Goal: Task Accomplishment & Management: Manage account settings

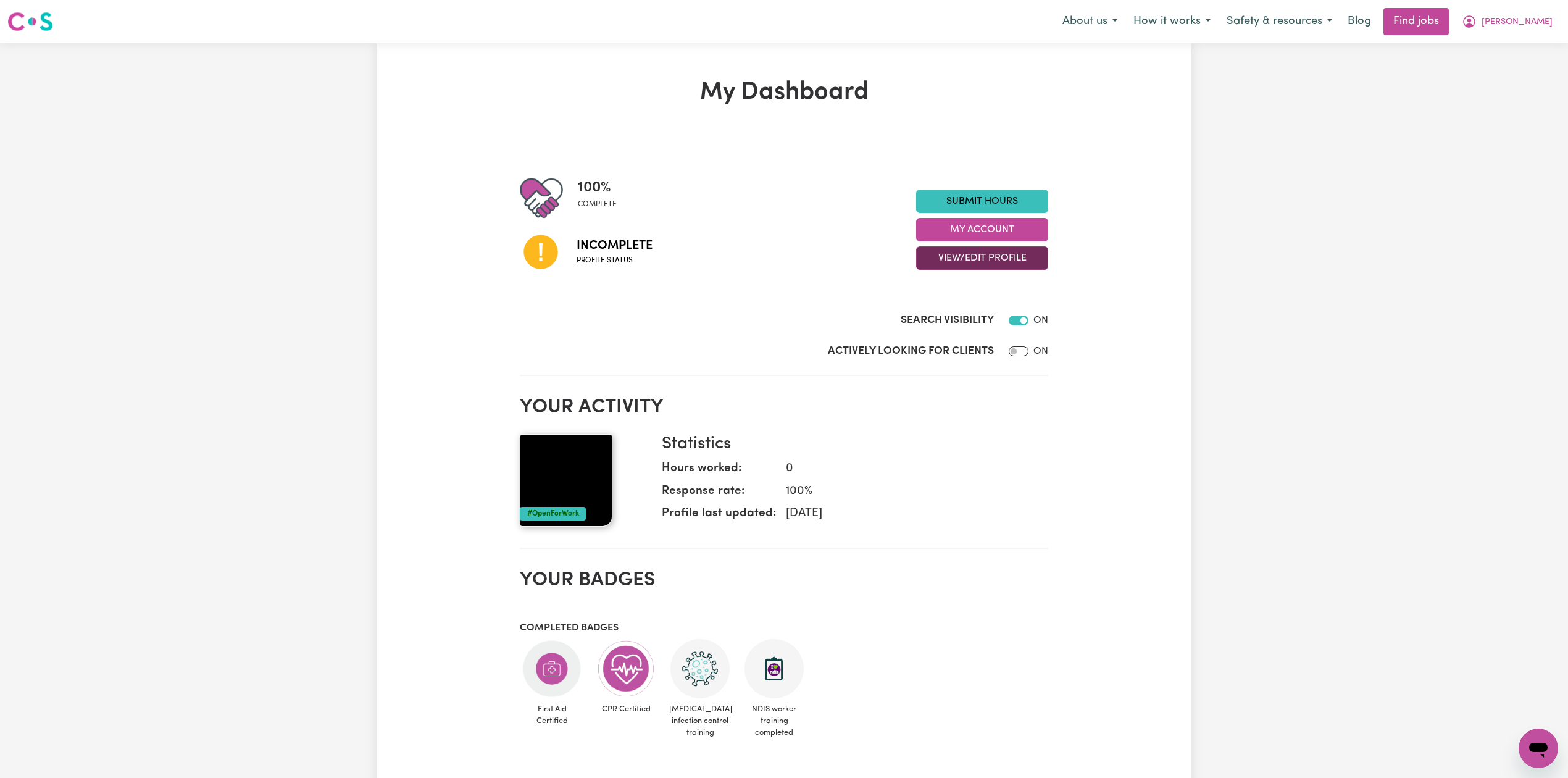
checkbox input "false"
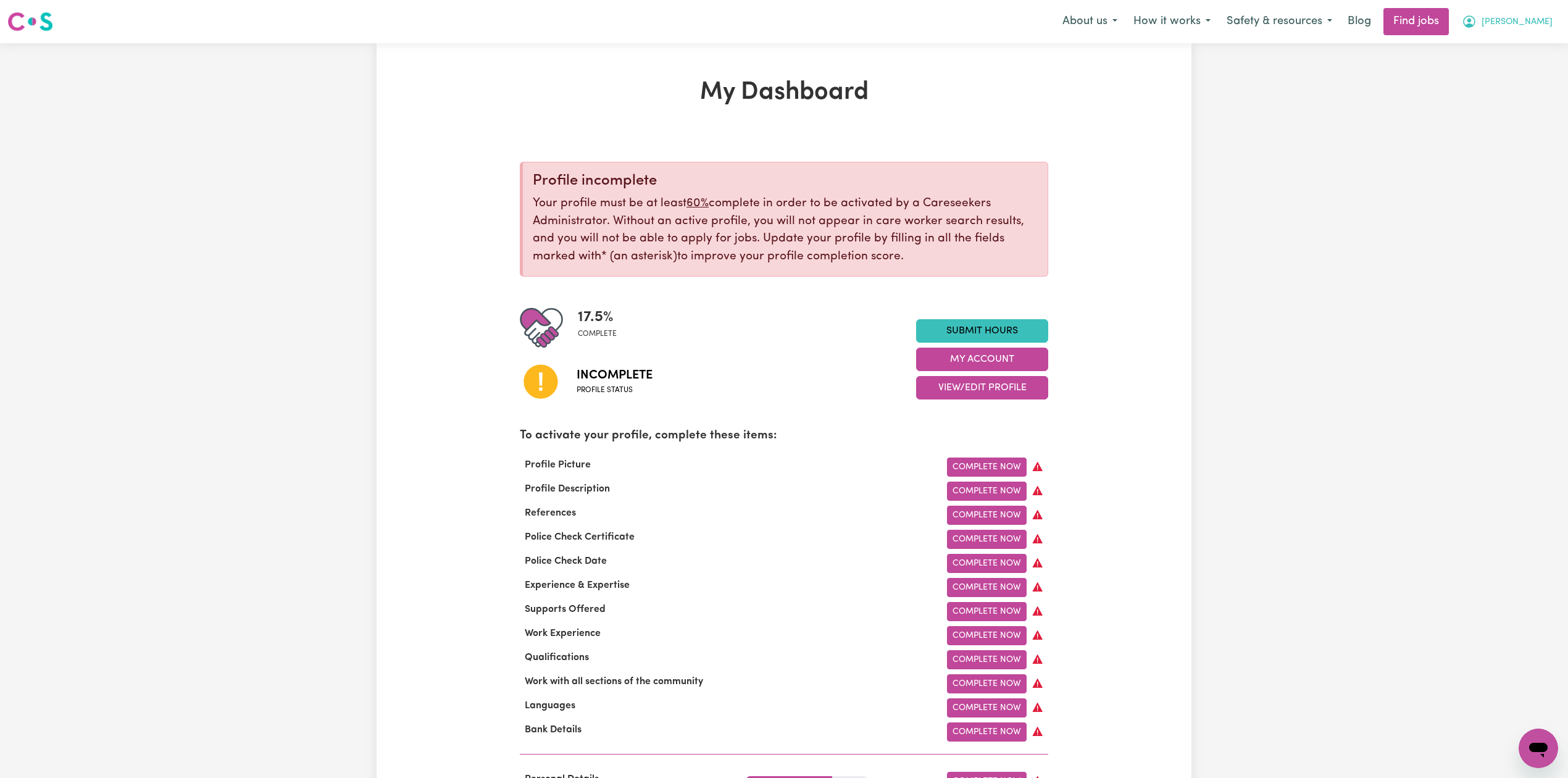
click at [1526, 10] on button "[PERSON_NAME]" at bounding box center [1507, 21] width 106 height 26
click at [1507, 84] on link "Logout" at bounding box center [1511, 94] width 97 height 23
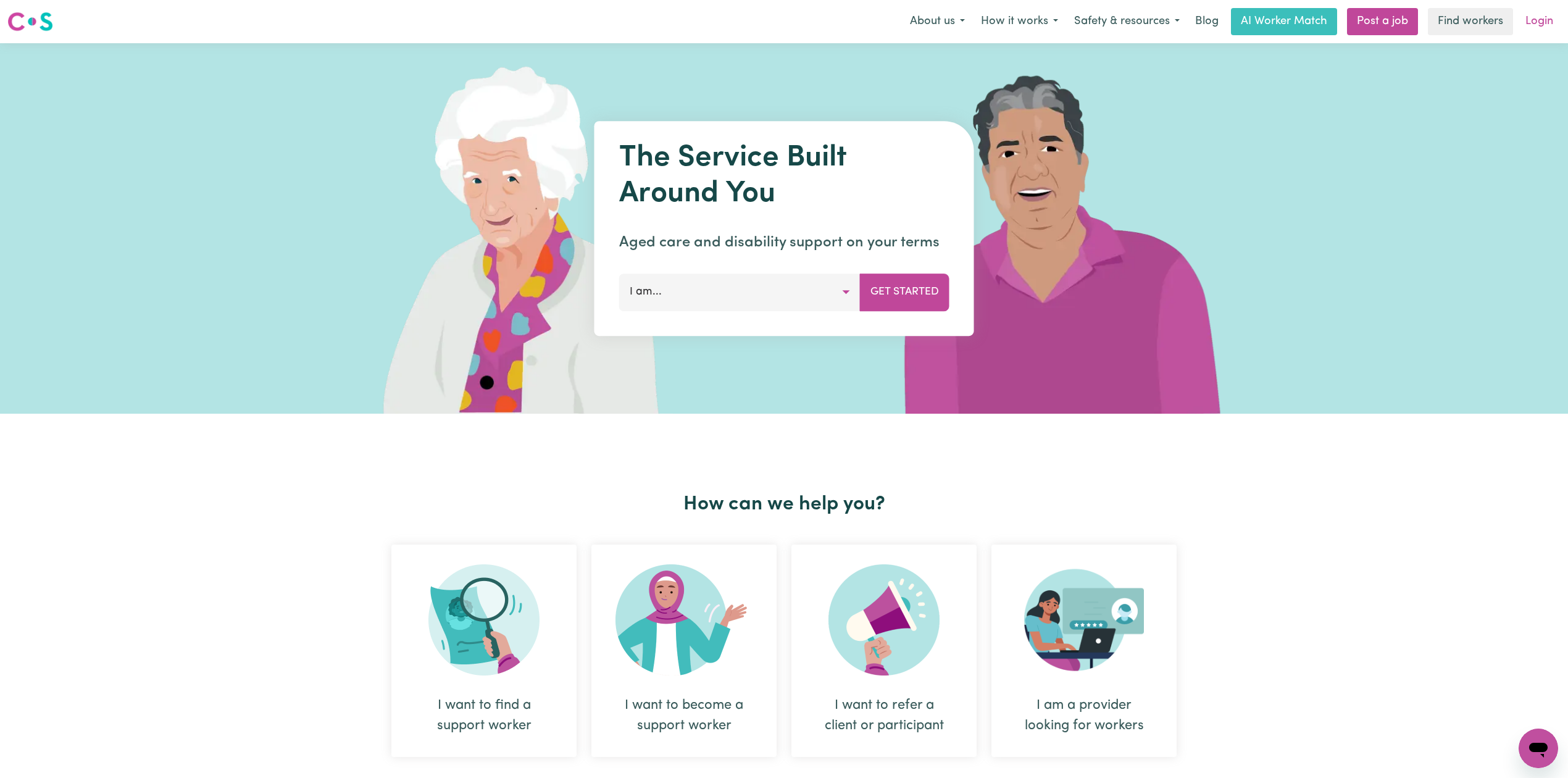
click at [1547, 11] on link "Login" at bounding box center [1539, 21] width 43 height 27
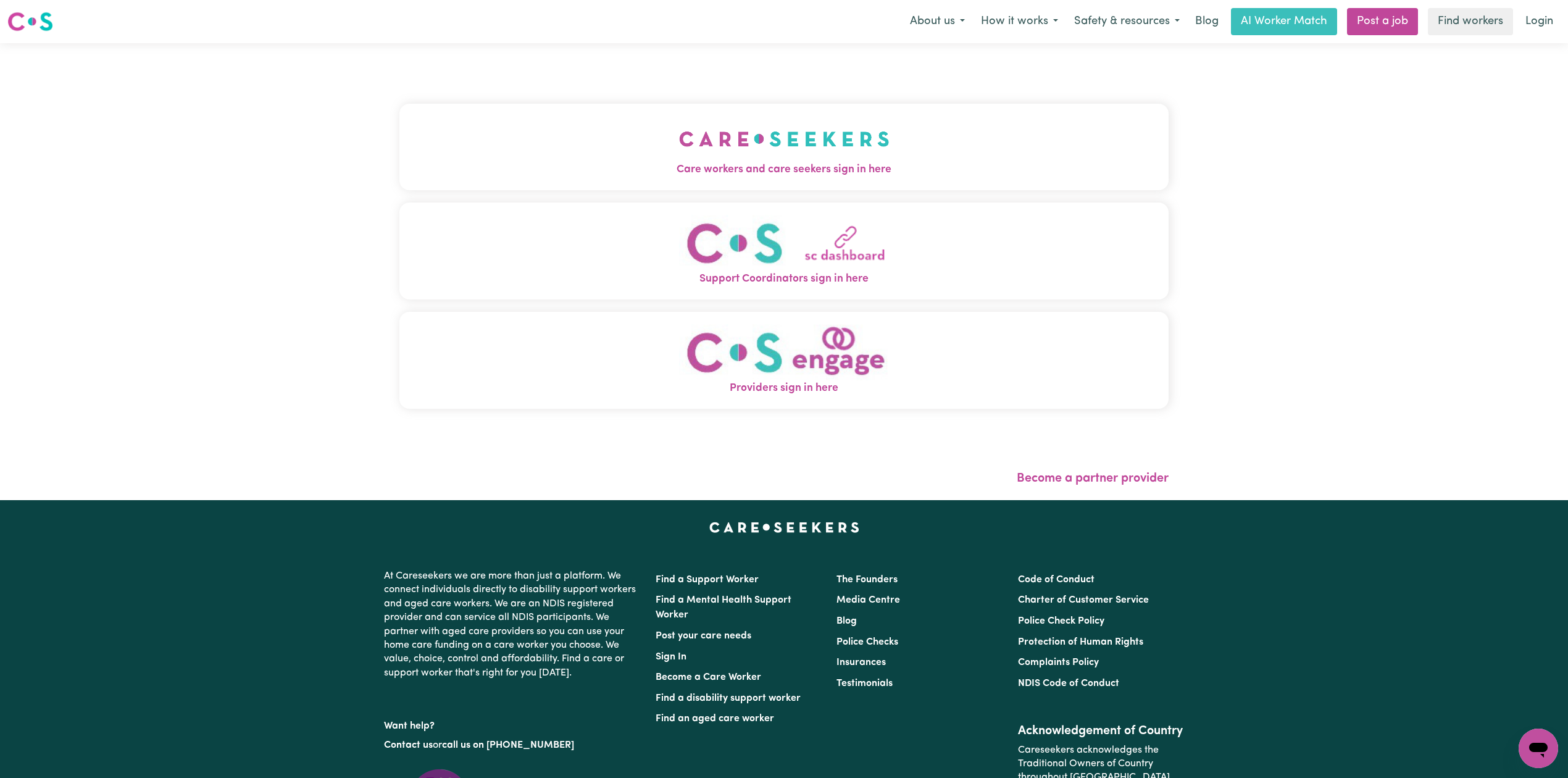
drag, startPoint x: 584, startPoint y: 69, endPoint x: 581, endPoint y: 99, distance: 30.1
click at [583, 69] on div "Care workers and care seekers sign in here Support Coordinators sign in here Pr…" at bounding box center [784, 262] width 769 height 389
click at [581, 132] on button "Care workers and care seekers sign in here" at bounding box center [784, 146] width 769 height 86
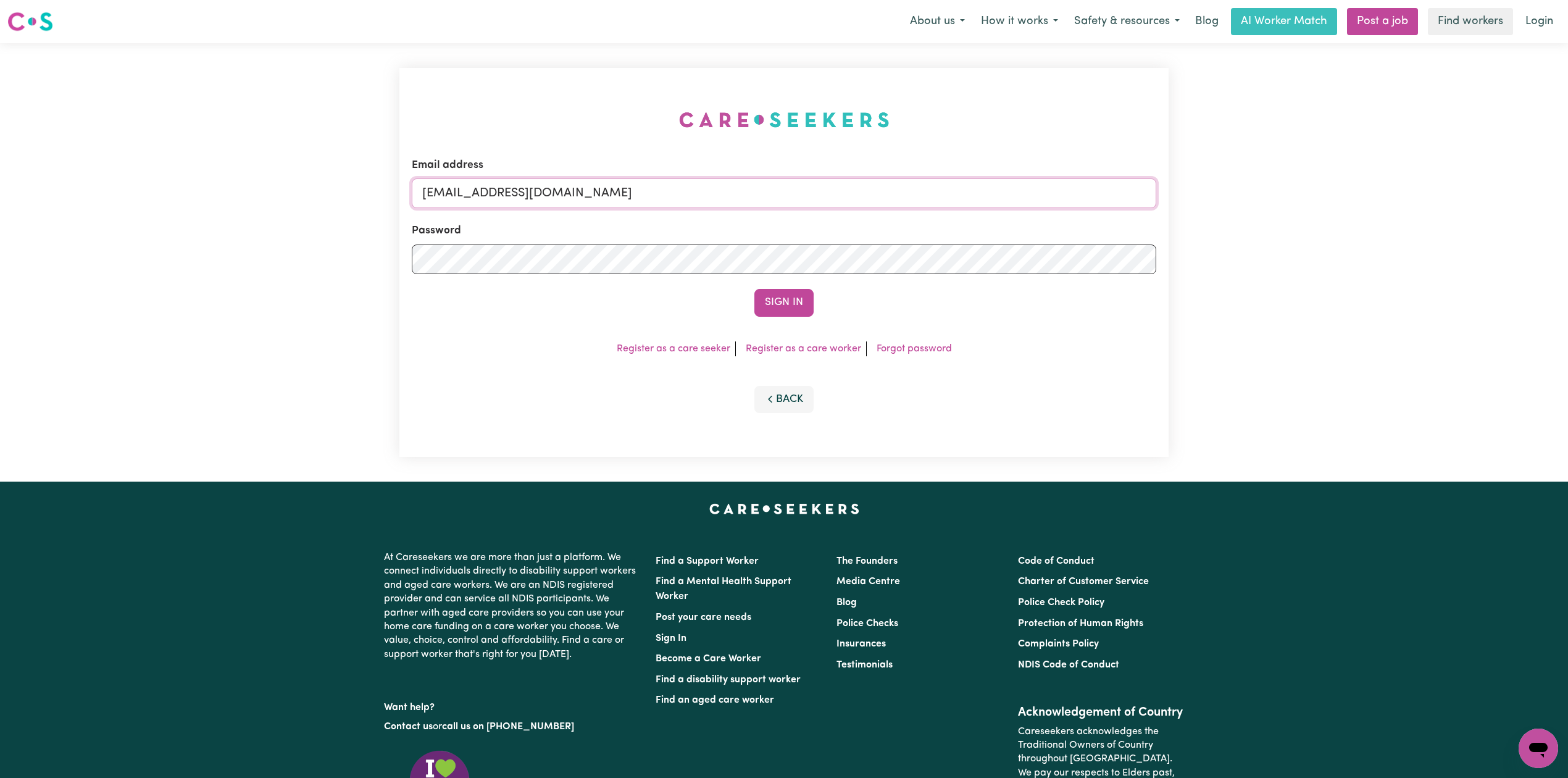
click at [524, 206] on input "[EMAIL_ADDRESS][DOMAIN_NAME]" at bounding box center [784, 193] width 744 height 29
drag, startPoint x: 487, startPoint y: 190, endPoint x: 825, endPoint y: 196, distance: 338.1
click at [825, 196] on input "Superuser~[EMAIL_ADDRESS][DOMAIN_NAME]" at bounding box center [784, 193] width 744 height 29
type input "Superuser~[EMAIL_ADDRESS][DOMAIN_NAME]"
click at [790, 298] on button "Sign In" at bounding box center [784, 303] width 60 height 27
